Goal: Communication & Community: Answer question/provide support

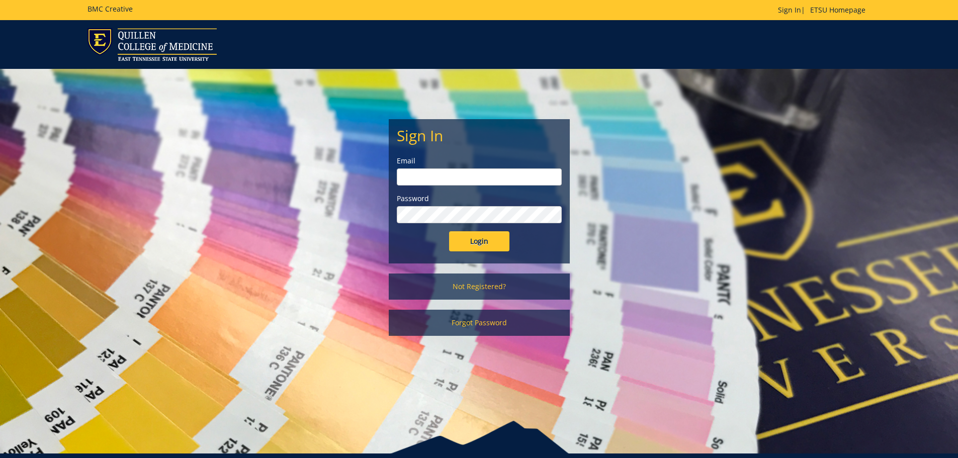
type input "[PERSON_NAME][EMAIL_ADDRESS][DOMAIN_NAME]"
click at [488, 239] on input "Login" at bounding box center [479, 241] width 60 height 20
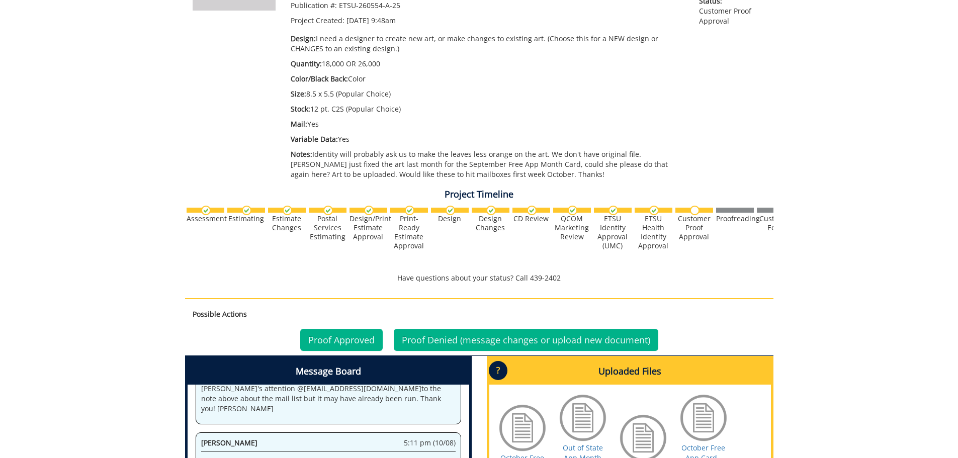
scroll to position [352, 0]
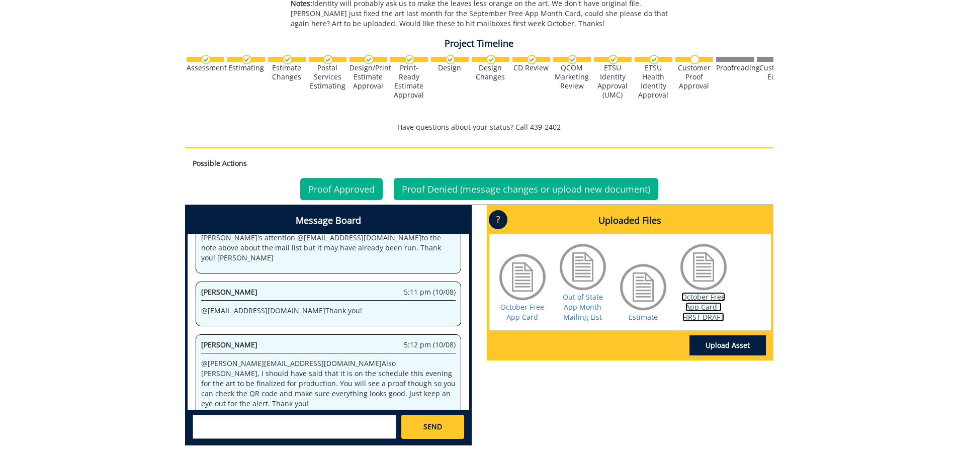
click at [704, 311] on link "October Free App Card - FIRST DRAFT" at bounding box center [703, 307] width 44 height 30
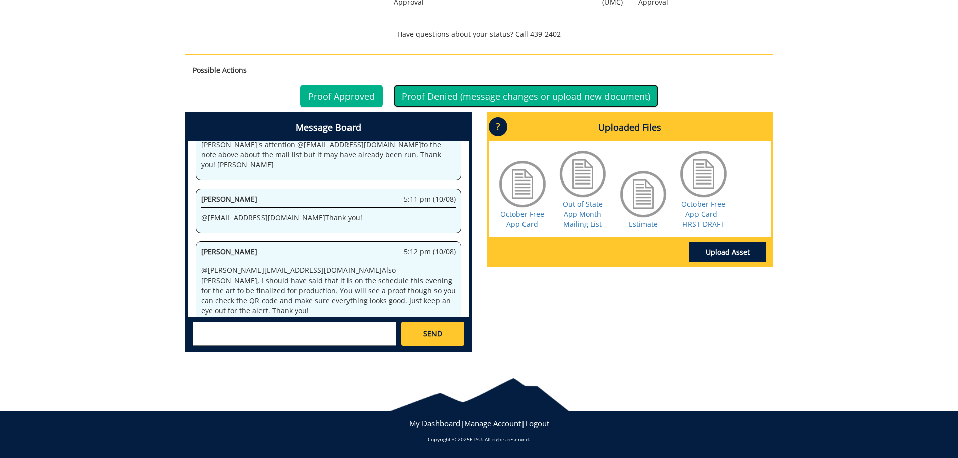
click at [527, 93] on link "Proof Denied (message changes or upload new document)" at bounding box center [526, 96] width 264 height 22
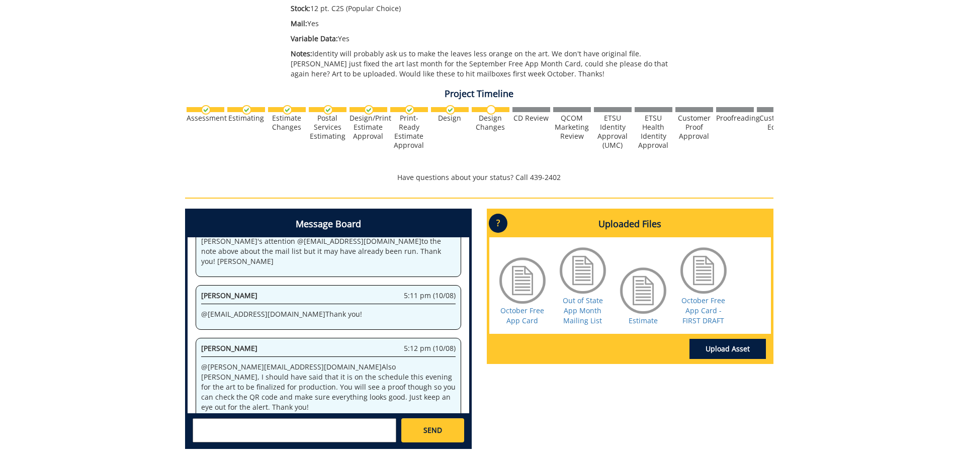
scroll to position [398, 0]
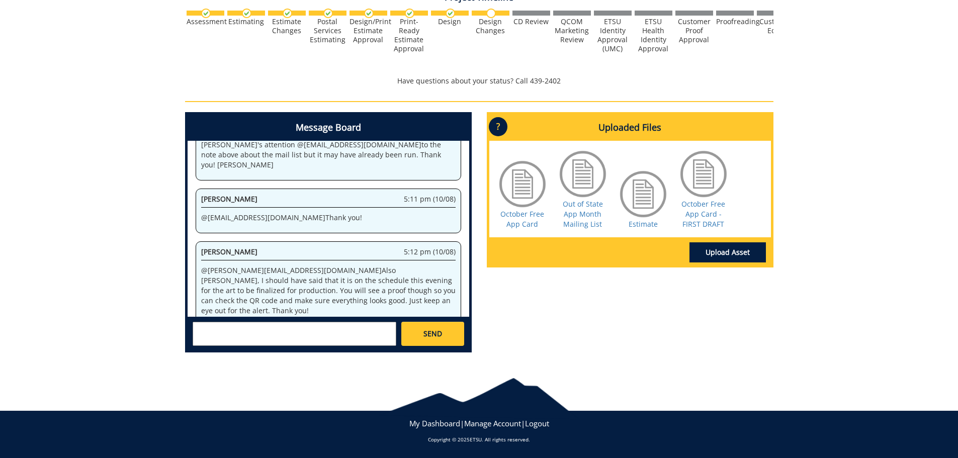
click at [303, 335] on textarea at bounding box center [295, 334] width 204 height 24
type textarea "@[EMAIL_ADDRESS][DOMAIN_NAME] [PERSON_NAME], I think there may have been an err…"
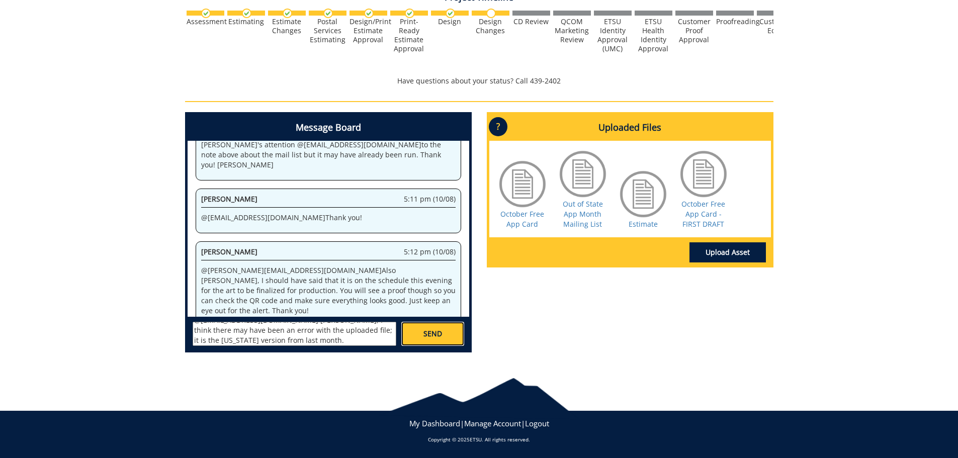
click at [426, 334] on span "SEND" at bounding box center [432, 334] width 19 height 10
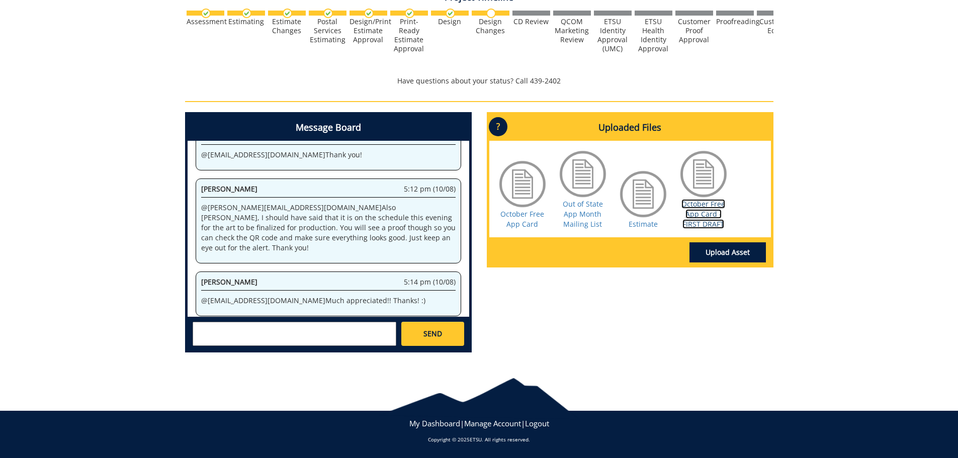
click at [709, 222] on link "October Free App Card - FIRST DRAFT" at bounding box center [703, 214] width 44 height 30
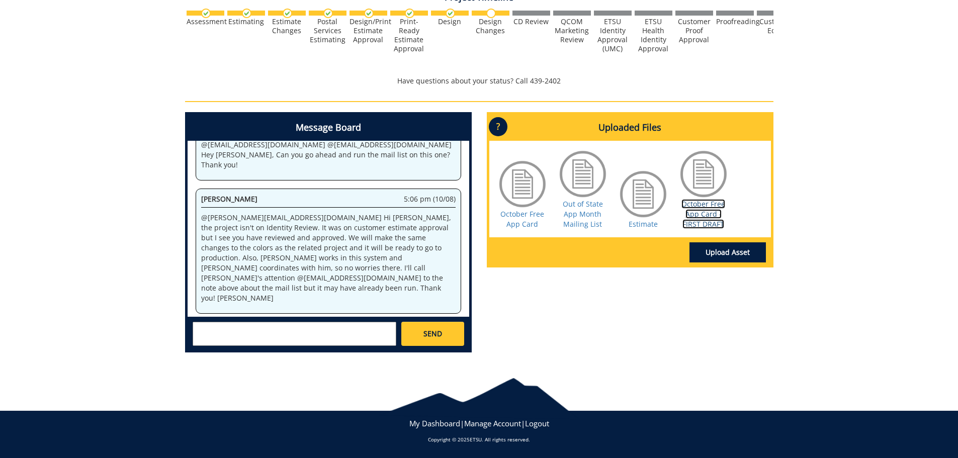
scroll to position [20842, 0]
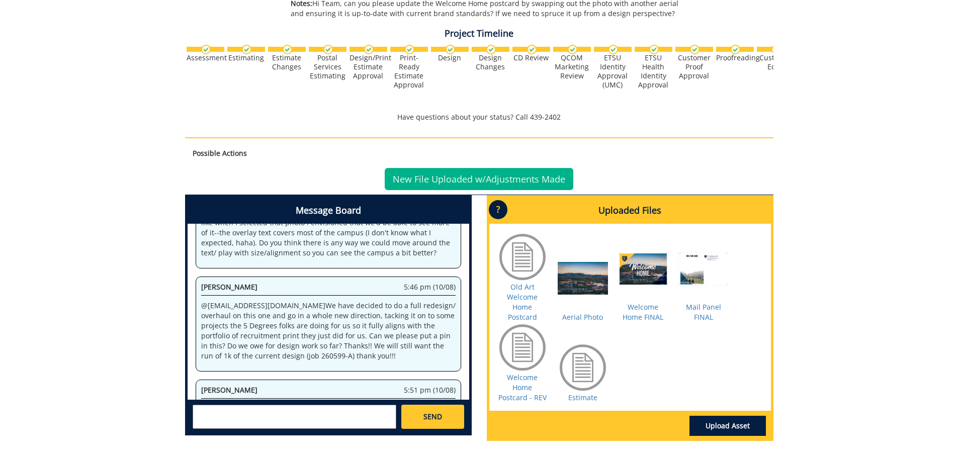
scroll to position [503, 0]
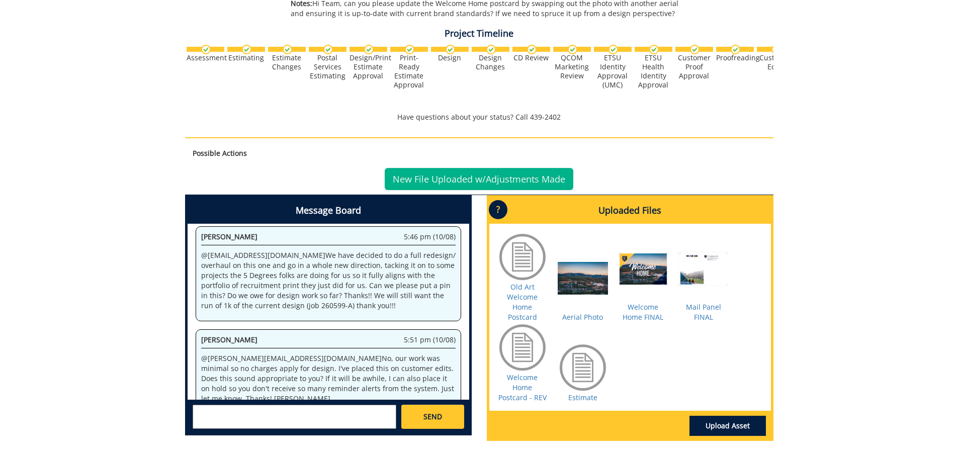
click at [288, 414] on textarea at bounding box center [295, 417] width 204 height 24
type textarea "@fair@mail.etsu.edu Hey Jill, let's put it on hold. Thank you!"
click at [440, 417] on span "SEND" at bounding box center [432, 417] width 19 height 10
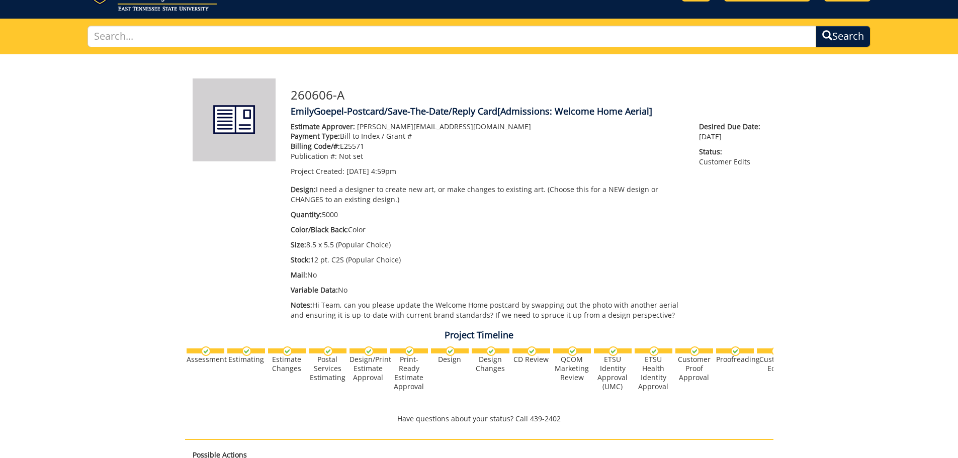
scroll to position [101, 0]
